Goal: Task Accomplishment & Management: Use online tool/utility

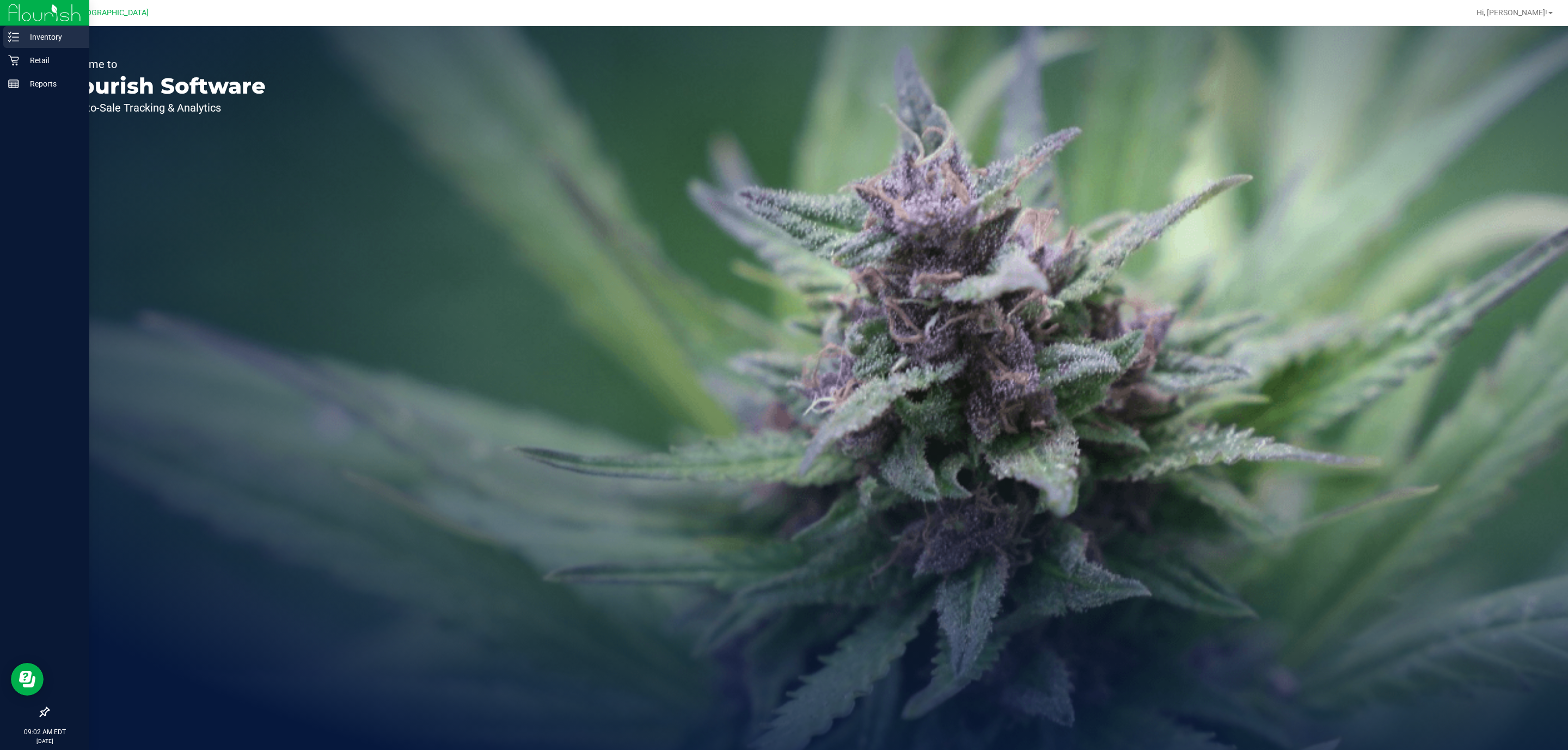
click at [12, 35] on icon at bounding box center [13, 36] width 11 height 11
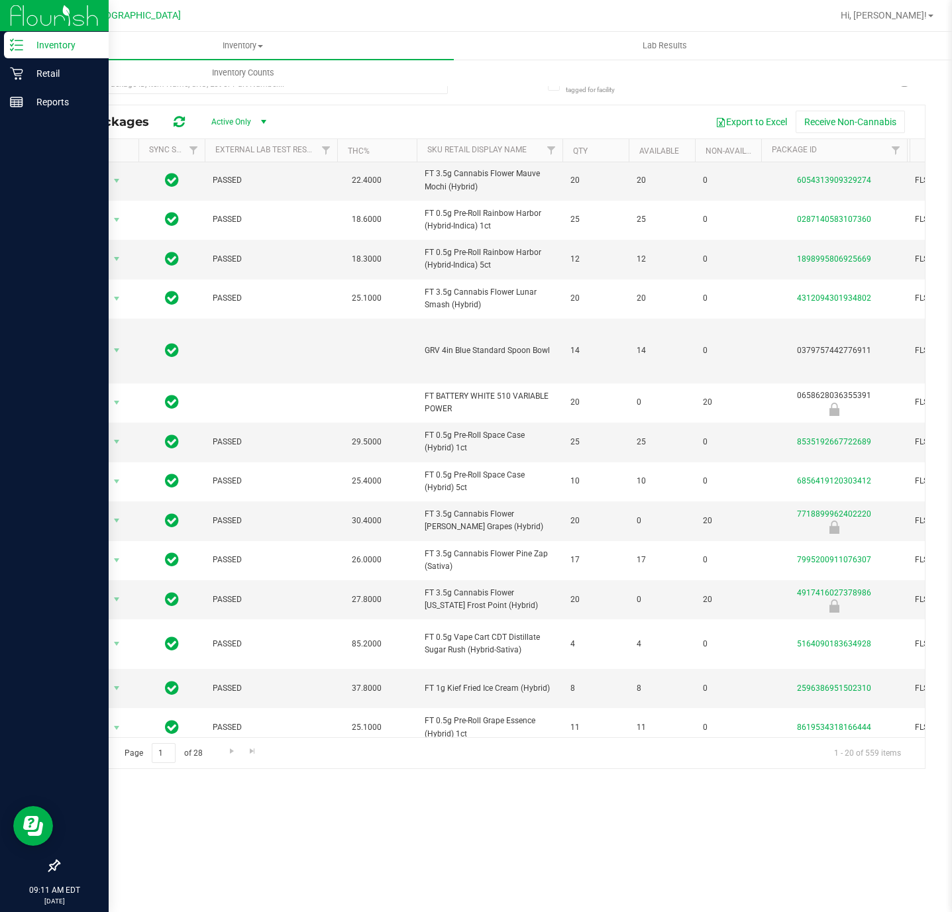
scroll to position [278, 0]
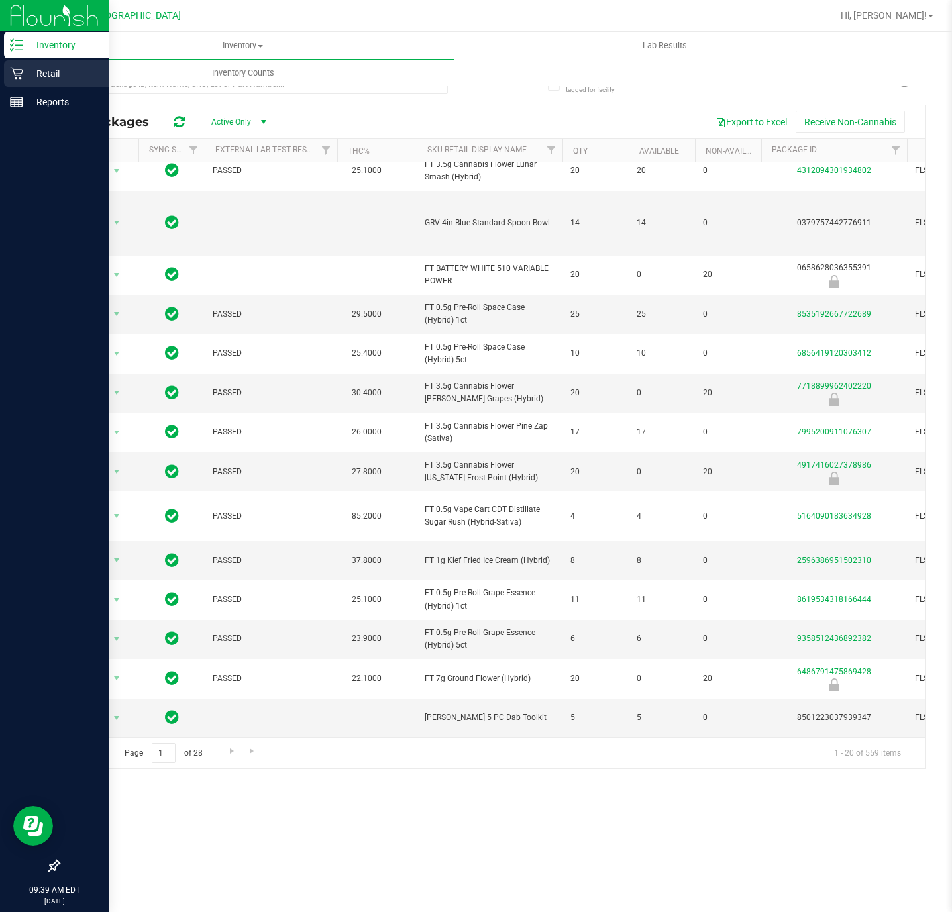
click at [44, 72] on p "Retail" at bounding box center [62, 74] width 79 height 16
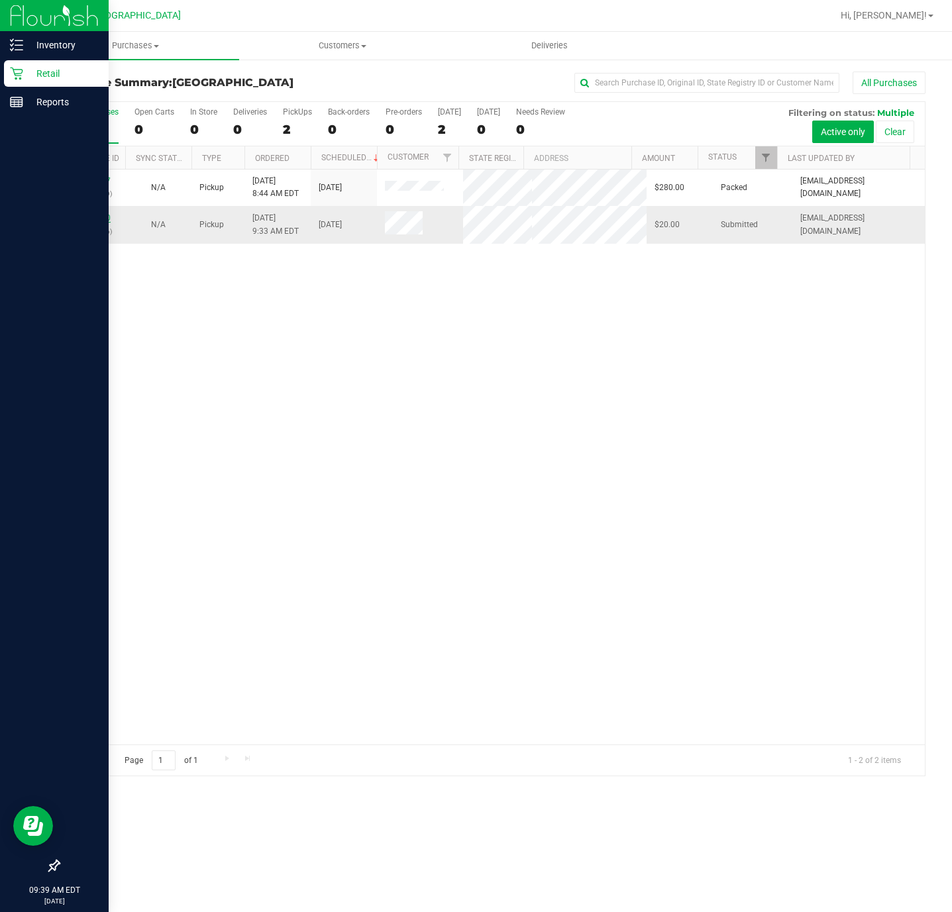
click at [92, 219] on link "11832920" at bounding box center [92, 217] width 37 height 9
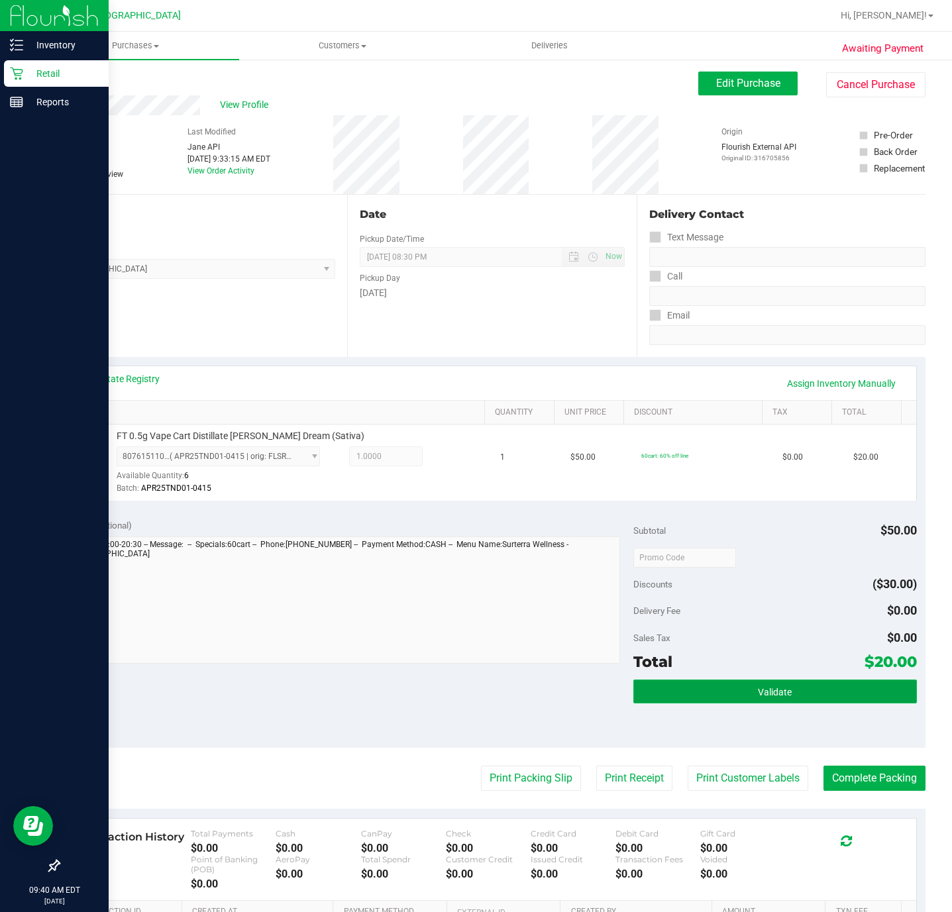
click at [797, 703] on button "Validate" at bounding box center [774, 692] width 283 height 24
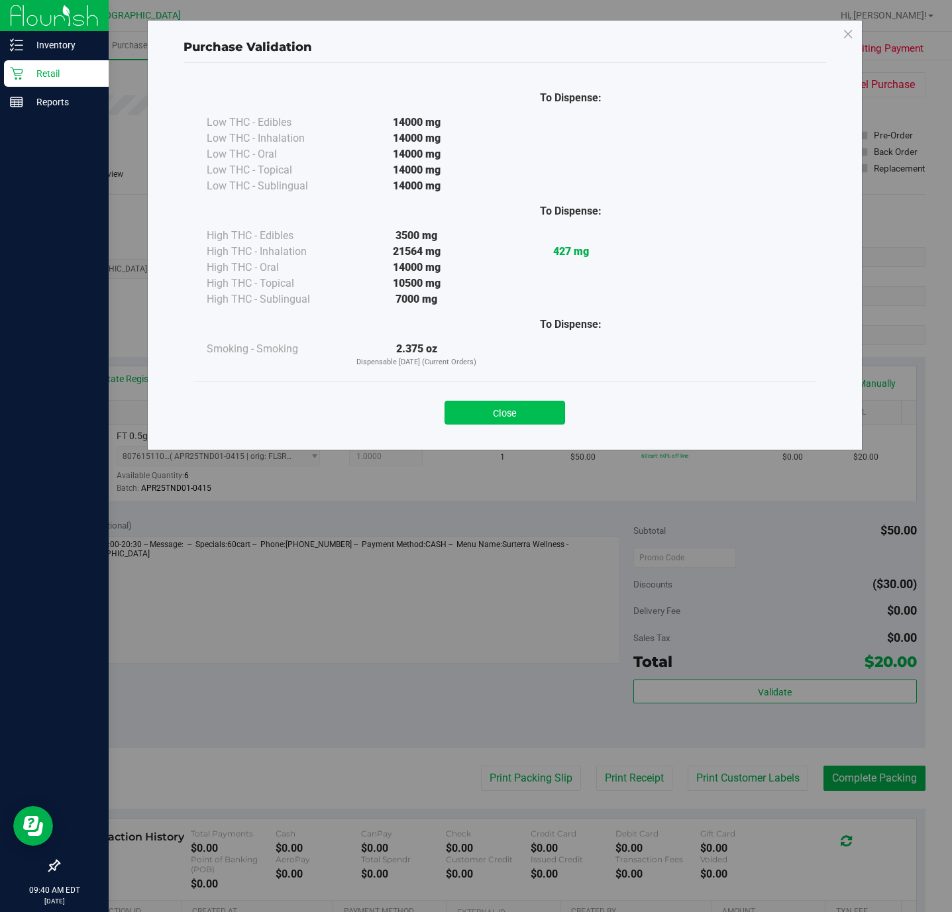
click at [491, 413] on button "Close" at bounding box center [504, 413] width 121 height 24
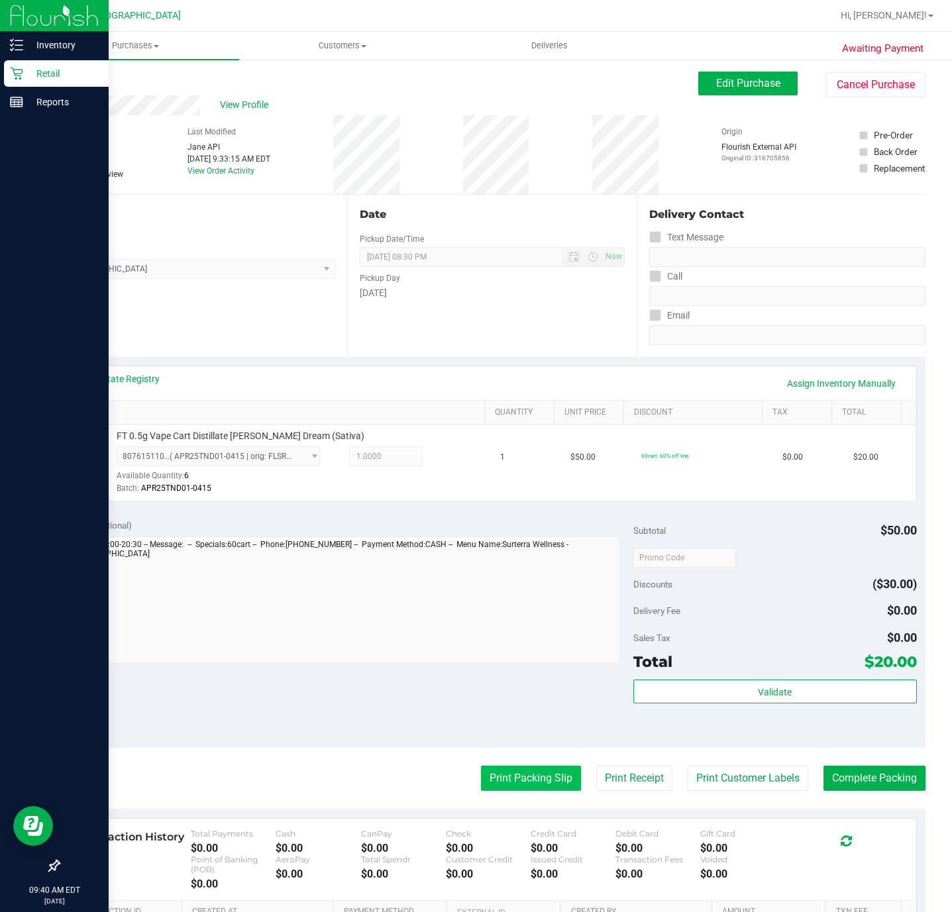
click at [503, 786] on button "Print Packing Slip" at bounding box center [531, 778] width 100 height 25
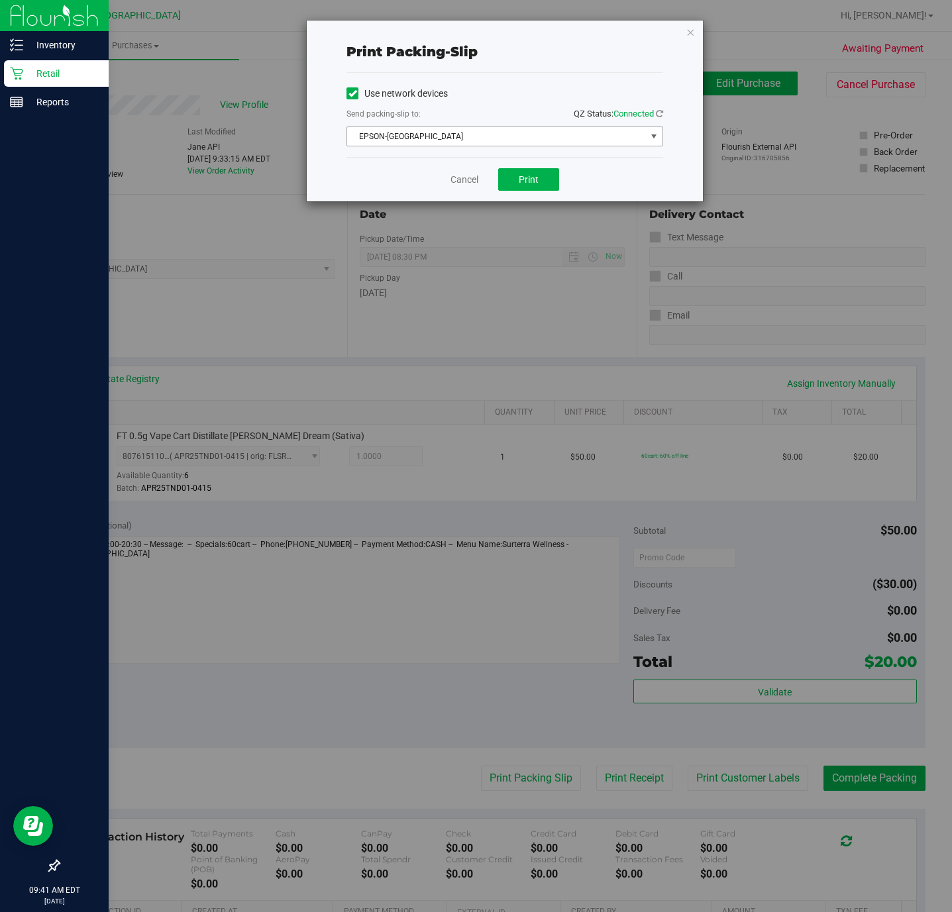
click at [575, 137] on span "EPSON-[GEOGRAPHIC_DATA]" at bounding box center [496, 136] width 299 height 19
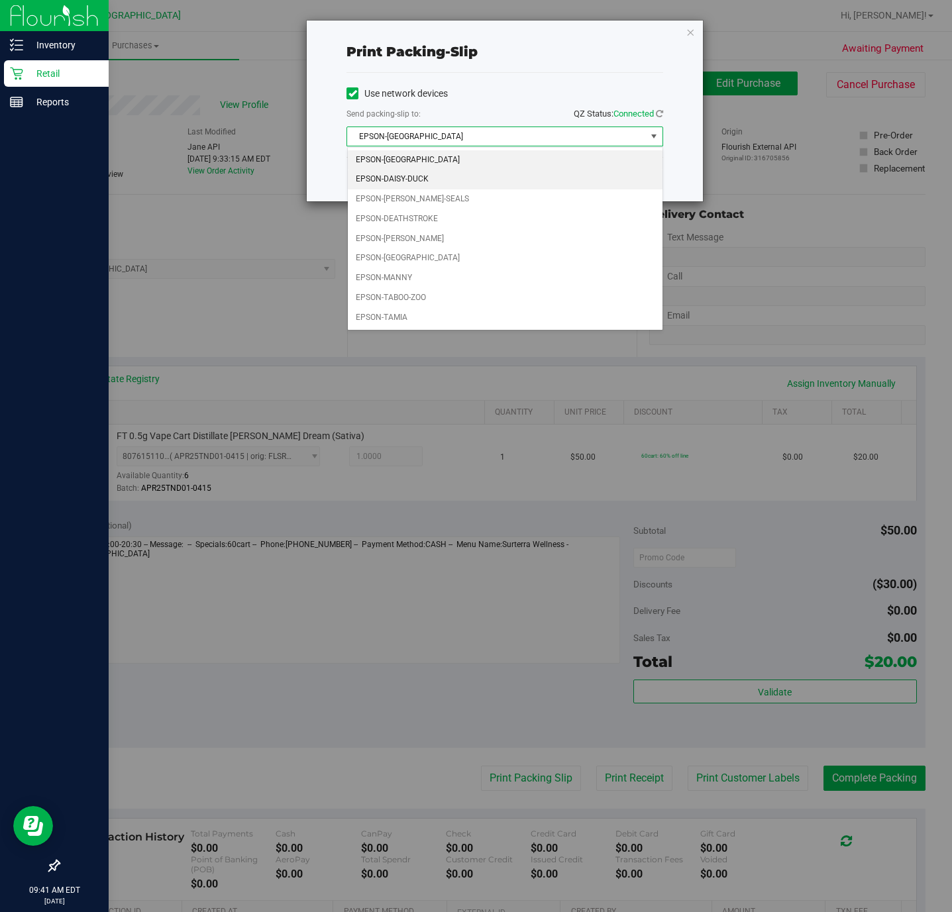
click at [464, 185] on li "EPSON-DAISY-DUCK" at bounding box center [505, 180] width 315 height 20
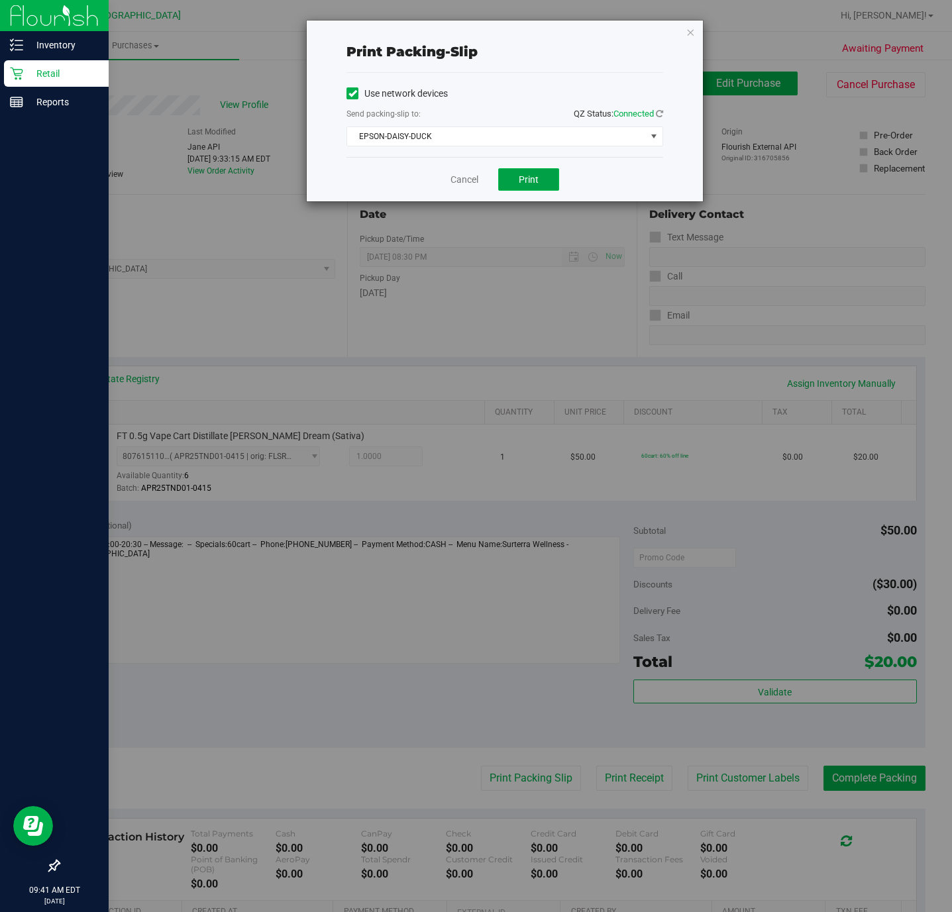
click at [531, 176] on span "Print" at bounding box center [529, 179] width 20 height 11
click at [688, 30] on icon "button" at bounding box center [690, 32] width 9 height 16
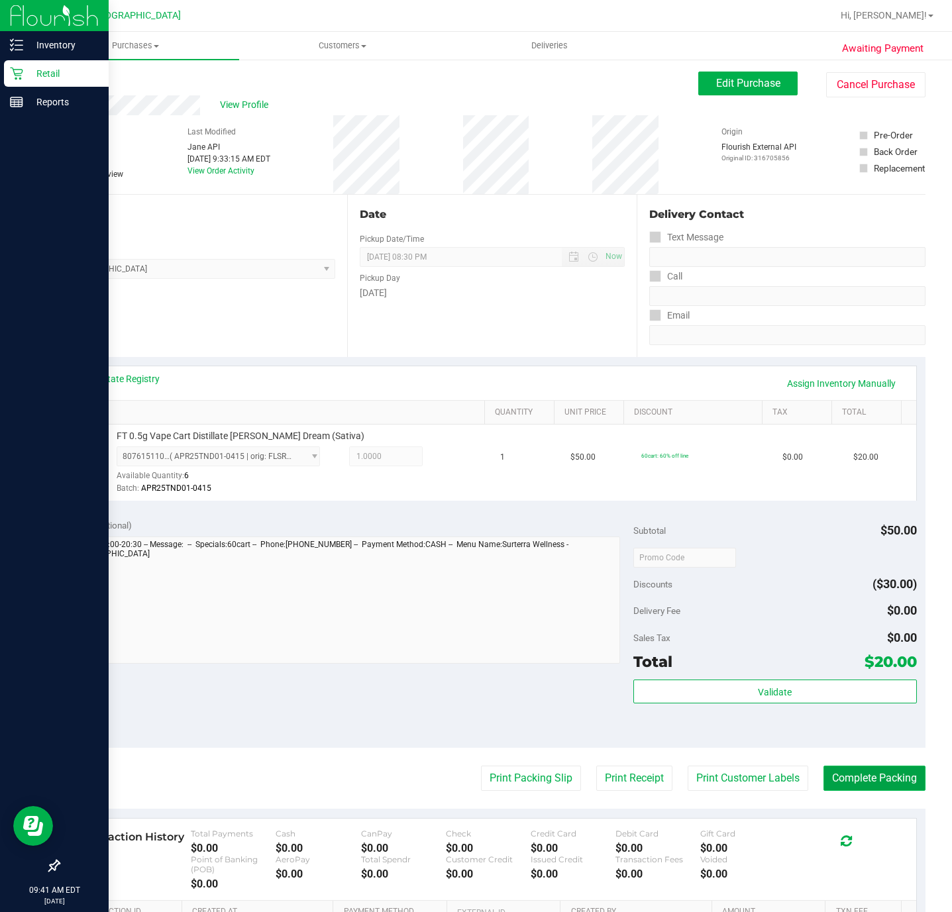
click at [845, 778] on button "Complete Packing" at bounding box center [874, 778] width 102 height 25
